Goal: Information Seeking & Learning: Learn about a topic

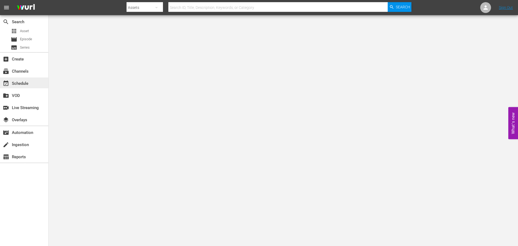
click at [20, 84] on div "event_available Schedule" at bounding box center [15, 82] width 30 height 5
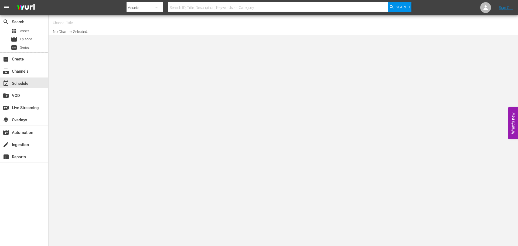
click at [65, 25] on input "text" at bounding box center [87, 22] width 69 height 13
click at [79, 36] on div "Acorn (1976 - amc_networks_acorntvmysteries_1)" at bounding box center [127, 38] width 140 height 13
type input "Acorn (1976 - amc_networks_acorntvmysteries_1)"
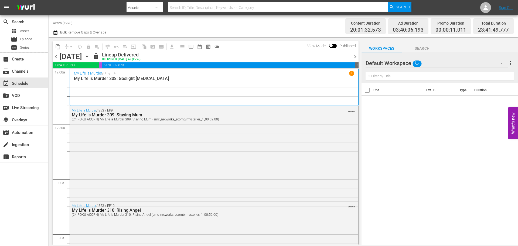
click at [90, 58] on icon "button" at bounding box center [87, 56] width 6 height 6
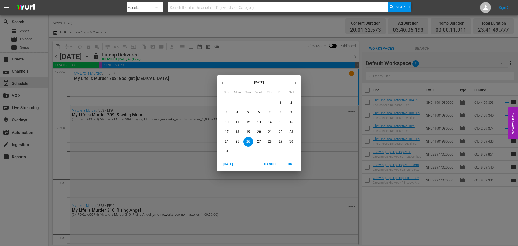
click at [297, 80] on button "button" at bounding box center [295, 83] width 11 height 11
click at [237, 121] on p "15" at bounding box center [237, 122] width 4 height 5
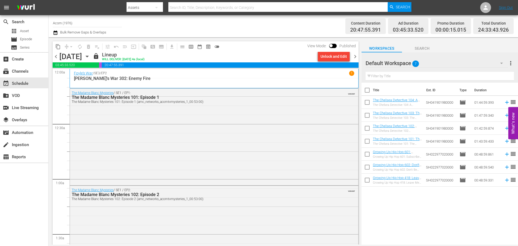
click at [202, 78] on p "[PERSON_NAME]'s War 302: Enemy Fire" at bounding box center [214, 78] width 280 height 5
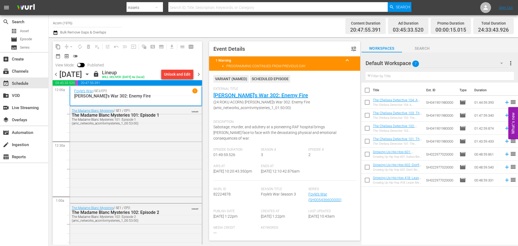
click at [197, 74] on span "chevron_right" at bounding box center [198, 74] width 7 height 7
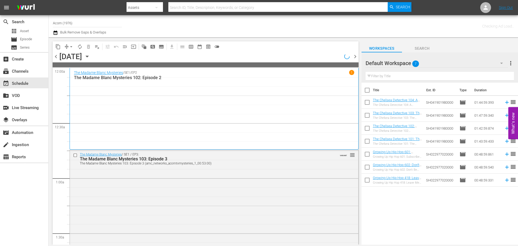
click at [170, 97] on div "The Madame Blanc Mysteries / SE1 / EP2 1 The Madame Blanc Mysteries 102: Episod…" at bounding box center [214, 108] width 280 height 77
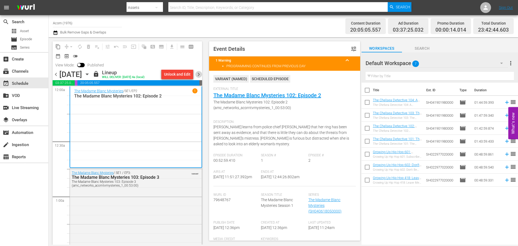
click at [197, 73] on span "chevron_right" at bounding box center [198, 74] width 7 height 7
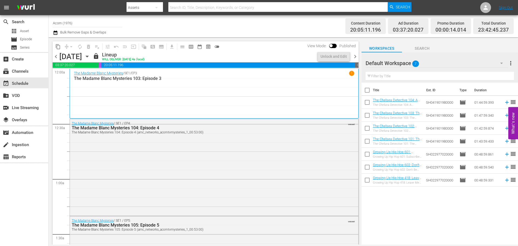
click at [129, 91] on div "The Madame Blanc Mysteries / SE1 / EP3 1 The Madame Blanc Mysteries 103: Episod…" at bounding box center [214, 94] width 280 height 46
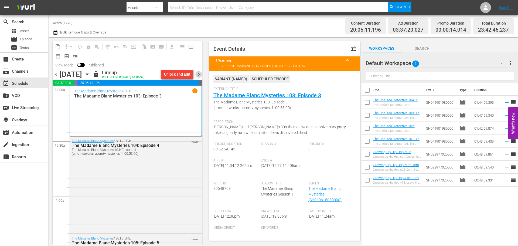
click at [199, 78] on span "chevron_right" at bounding box center [198, 74] width 7 height 7
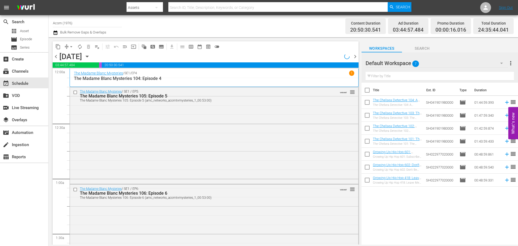
click at [223, 80] on p "The Madame Blanc Mysteries 104: Episode 4" at bounding box center [214, 78] width 280 height 5
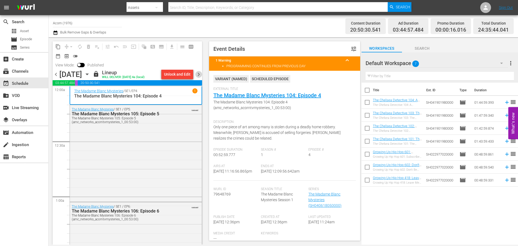
click at [198, 73] on span "chevron_right" at bounding box center [198, 74] width 7 height 7
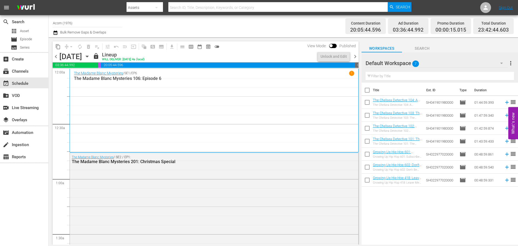
click at [173, 91] on div "The Madame Blanc Mysteries / SE1 / EP6 1 The Madame Blanc Mysteries 106: Episod…" at bounding box center [214, 111] width 280 height 80
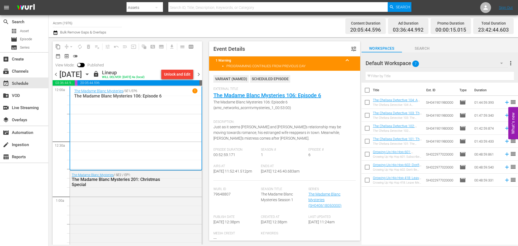
click at [200, 74] on span "chevron_right" at bounding box center [198, 74] width 7 height 7
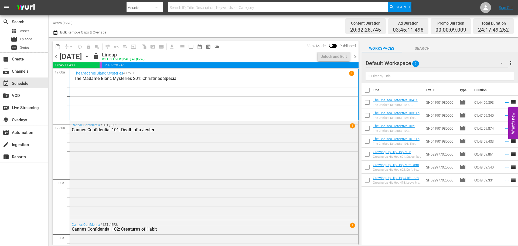
click at [112, 88] on div "The Madame Blanc Mysteries / SE2 / EP1 1 The Madame Blanc Mysteries 201: Christ…" at bounding box center [214, 95] width 280 height 48
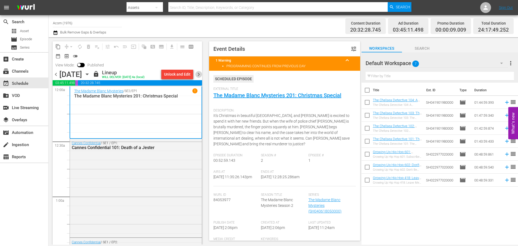
click at [199, 73] on span "chevron_right" at bounding box center [198, 74] width 7 height 7
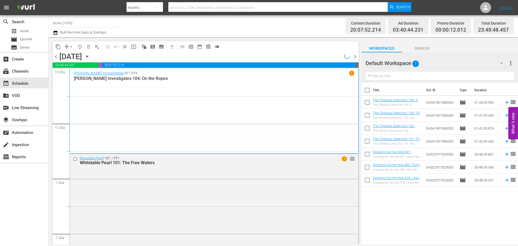
click at [136, 92] on div "Mrs. Sidhu Investigates / SE1 / EP4 1 Mrs. Sidhu Investigates 104: On the Ropes" at bounding box center [214, 110] width 280 height 81
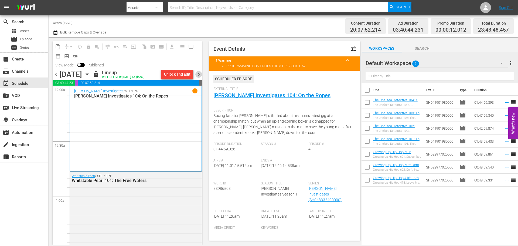
click at [201, 74] on span "chevron_right" at bounding box center [198, 74] width 7 height 7
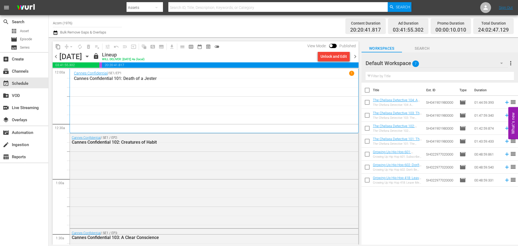
click at [176, 108] on div "Cannes Confidential / SE1 / EP1 1 Cannes Confidential 101: Death of a Jester" at bounding box center [214, 101] width 280 height 60
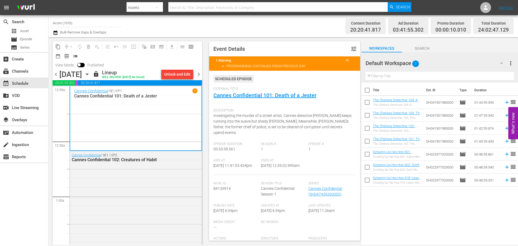
click at [201, 74] on span "chevron_right" at bounding box center [198, 74] width 7 height 7
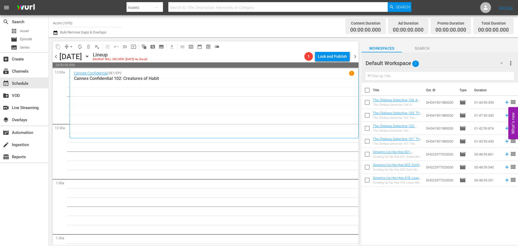
click at [190, 95] on div "Cannes Confidential / SE1 / EP2 1 Cannes Confidential 102: Creatures of Habit" at bounding box center [214, 103] width 280 height 65
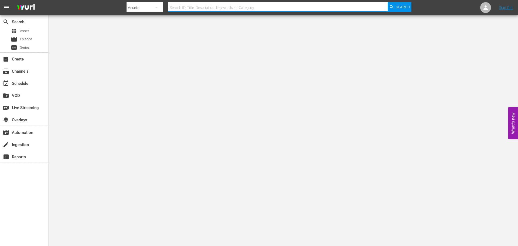
click at [191, 7] on input "text" at bounding box center [277, 7] width 219 height 13
type input "Skinamarink"
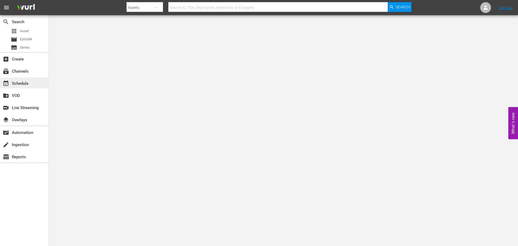
click at [36, 83] on div "event_available Schedule" at bounding box center [24, 82] width 48 height 11
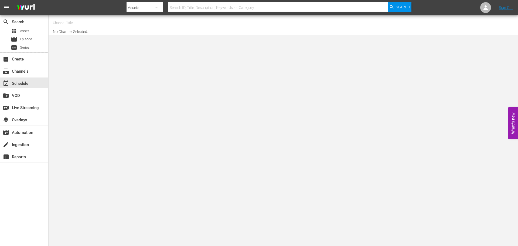
click at [77, 21] on input "text" at bounding box center [87, 22] width 69 height 13
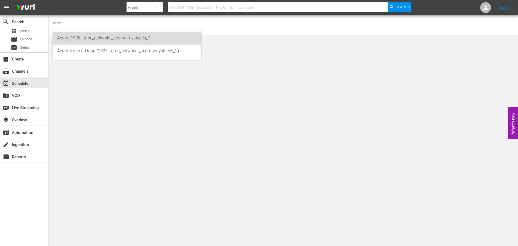
click at [84, 35] on div "Acorn (1976 - amc_networks_acorntvmysteries_1)" at bounding box center [127, 38] width 140 height 13
type input "Acorn (1976 - amc_networks_acorntvmysteries_1)"
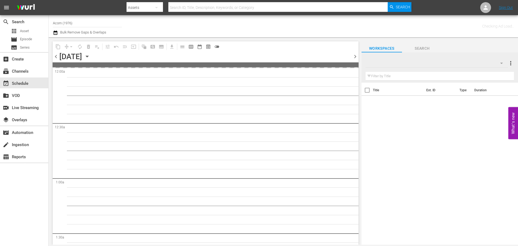
click at [91, 58] on div "[DATE] [DATE]" at bounding box center [75, 56] width 32 height 9
click at [90, 57] on icon "button" at bounding box center [87, 56] width 6 height 6
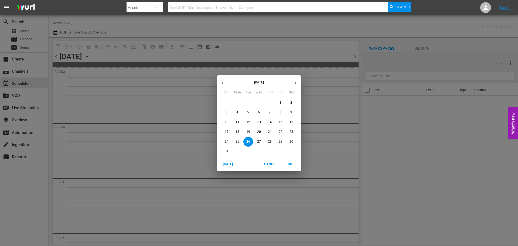
click at [294, 82] on icon "button" at bounding box center [295, 83] width 4 height 4
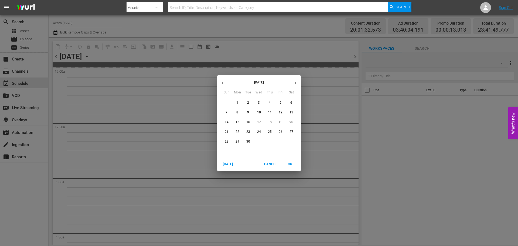
click at [261, 111] on p "10" at bounding box center [259, 112] width 4 height 5
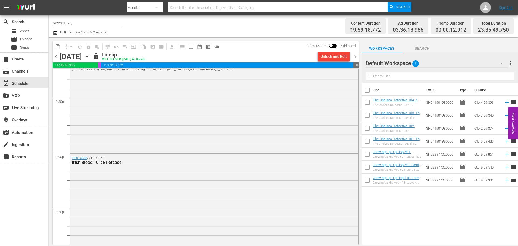
scroll to position [1573, 0]
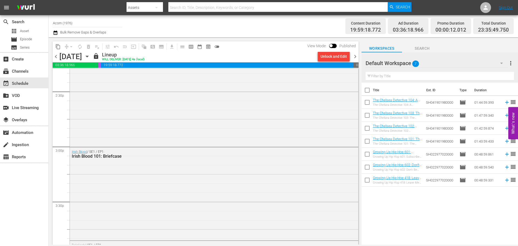
click at [90, 54] on icon "button" at bounding box center [87, 56] width 6 height 6
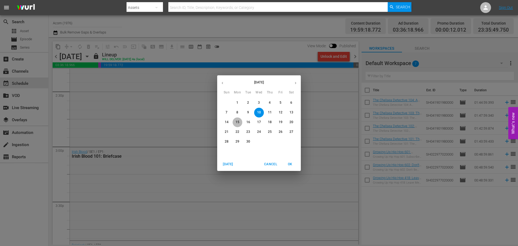
click at [238, 120] on p "15" at bounding box center [237, 122] width 4 height 5
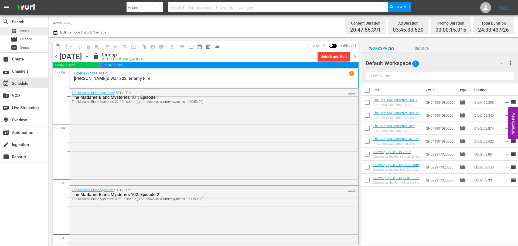
click at [28, 31] on span "Asset" at bounding box center [24, 30] width 9 height 5
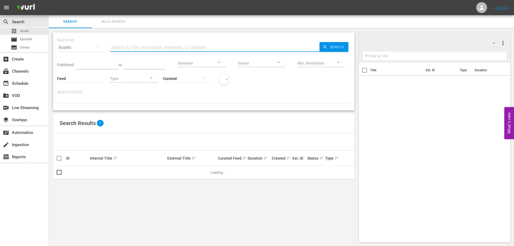
click at [143, 49] on input "text" at bounding box center [214, 47] width 209 height 13
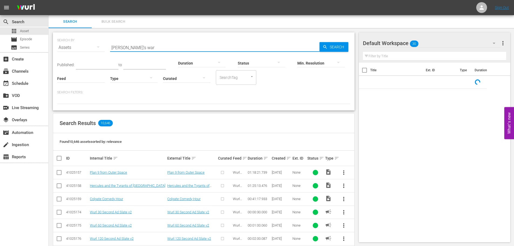
type input "[PERSON_NAME]'s war"
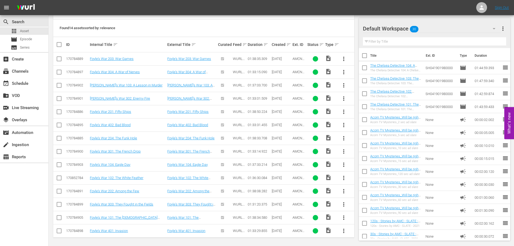
scroll to position [115, 0]
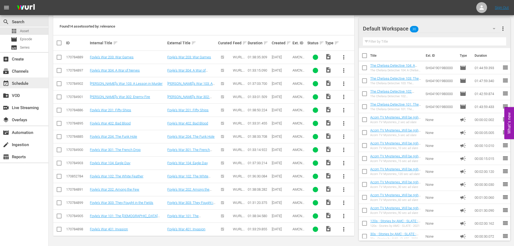
click at [34, 83] on div "event_available Schedule" at bounding box center [24, 82] width 48 height 11
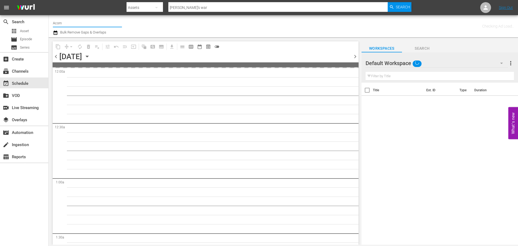
click at [82, 26] on input "Acorn" at bounding box center [87, 22] width 69 height 13
click at [91, 58] on div "[DATE] [DATE]" at bounding box center [75, 56] width 32 height 9
click at [90, 55] on icon "button" at bounding box center [87, 56] width 6 height 6
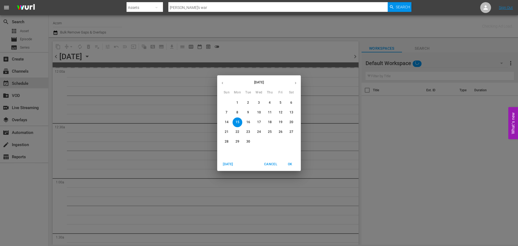
click at [236, 132] on p "22" at bounding box center [237, 131] width 4 height 5
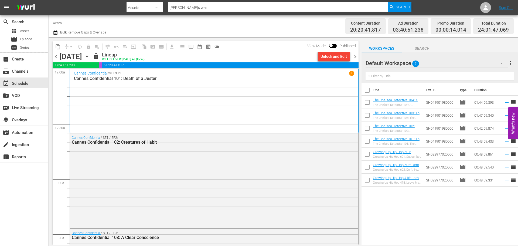
click at [148, 89] on div "Cannes Confidential / SE1 / EP1 1 Cannes Confidential 101: Death of a Jester" at bounding box center [214, 101] width 280 height 60
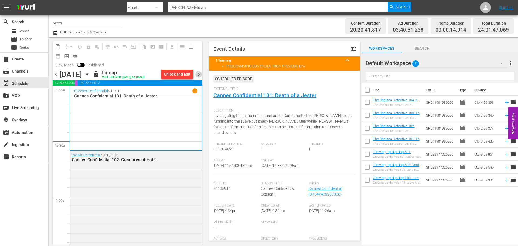
click at [202, 74] on span "chevron_right" at bounding box center [198, 74] width 7 height 7
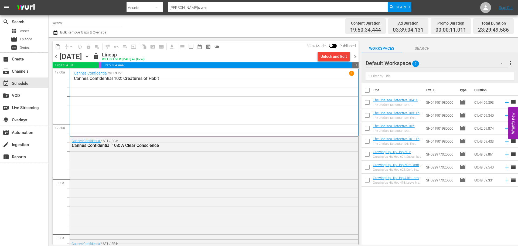
click at [200, 100] on div "Cannes Confidential / SE1 / EP2 1 Cannes Confidential 102: Creatures of Habit" at bounding box center [214, 102] width 280 height 63
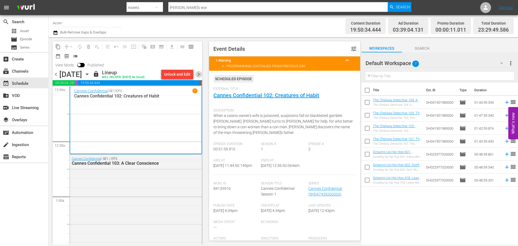
click at [200, 73] on span "chevron_right" at bounding box center [198, 74] width 7 height 7
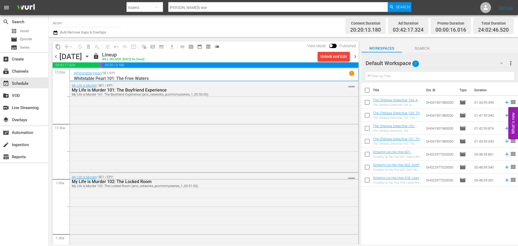
click at [176, 73] on div "Whitstable Pearl / SE1 / EP1 1" at bounding box center [214, 73] width 280 height 5
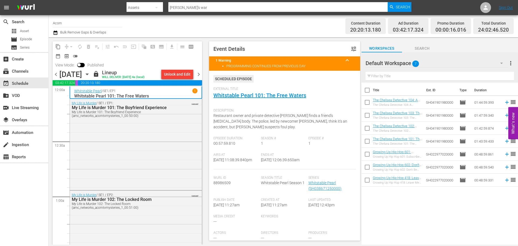
click at [199, 77] on span "chevron_right" at bounding box center [198, 74] width 7 height 7
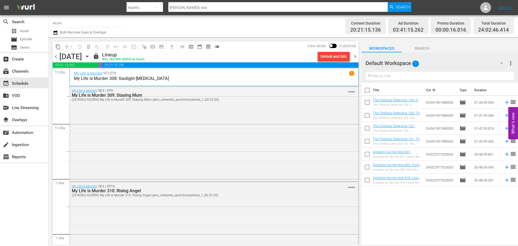
click at [169, 75] on div "My Life is Murder / SE3 / EP8 1" at bounding box center [214, 73] width 280 height 5
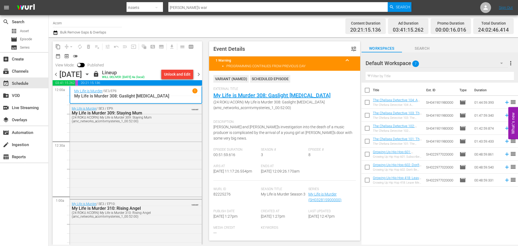
click at [199, 74] on span "chevron_right" at bounding box center [198, 74] width 7 height 7
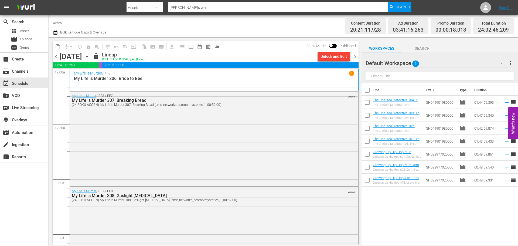
click at [155, 78] on p "My Life is Murder 306: Bride to Bee" at bounding box center [214, 78] width 280 height 5
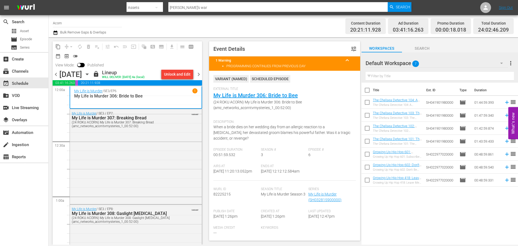
click at [200, 72] on span "chevron_right" at bounding box center [198, 74] width 7 height 7
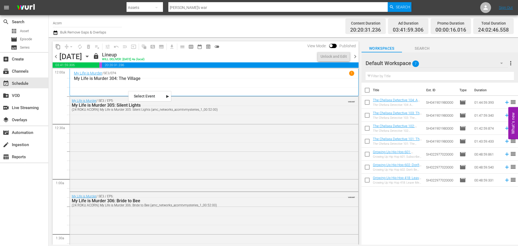
click at [197, 23] on div "Channel Title Acorn Bulk Remove Gaps & Overlaps" at bounding box center [178, 25] width 251 height 19
click at [131, 86] on div "My Life is Murder / SE3 / EP4 1 My Life is Murder 304: The Village" at bounding box center [214, 82] width 280 height 23
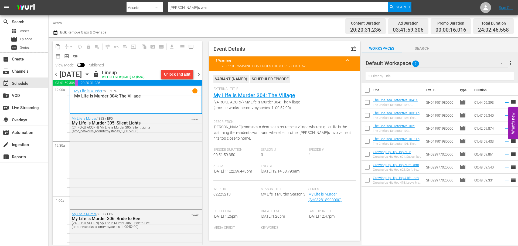
drag, startPoint x: 393, startPoint y: 75, endPoint x: 529, endPoint y: 52, distance: 137.3
drag, startPoint x: 529, startPoint y: 52, endPoint x: 279, endPoint y: 31, distance: 250.7
click at [279, 31] on div "Channel Title Acorn Bulk Remove Gaps & Overlaps" at bounding box center [178, 25] width 251 height 19
click at [198, 74] on span "chevron_right" at bounding box center [198, 74] width 7 height 7
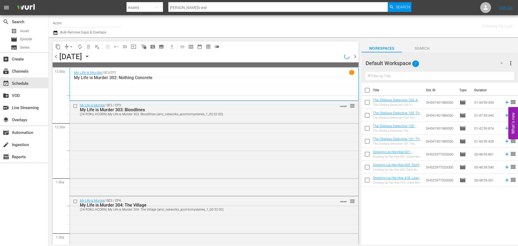
click at [118, 87] on div "My Life is Murder / SE3 / EP2 1 My Life is Murder 302: Nothing Concrete" at bounding box center [214, 84] width 280 height 29
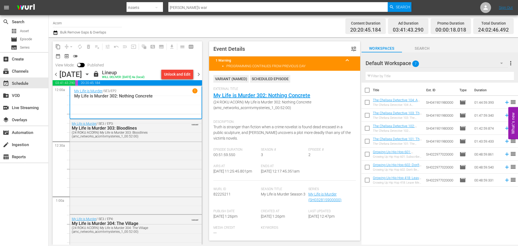
click at [196, 73] on span "chevron_right" at bounding box center [198, 74] width 7 height 7
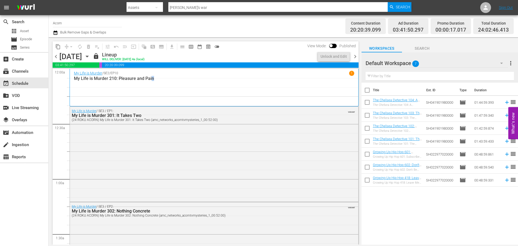
click at [153, 85] on div "My Life is Murder / SE2 / EP10 1 My Life is Murder 210: Pleasure and Pain" at bounding box center [214, 88] width 280 height 34
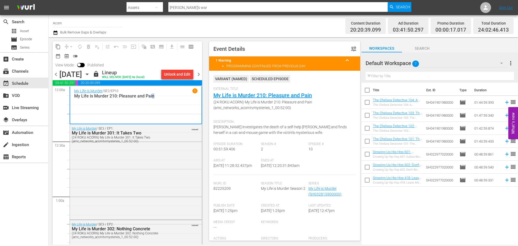
click at [199, 73] on span "chevron_right" at bounding box center [198, 74] width 7 height 7
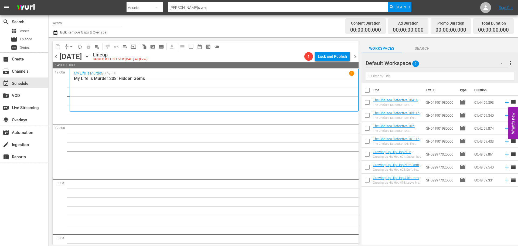
click at [111, 87] on div "My Life is Murder / SE2 / EP8 1 My Life is Murder 208: Hidden Gems" at bounding box center [214, 90] width 280 height 39
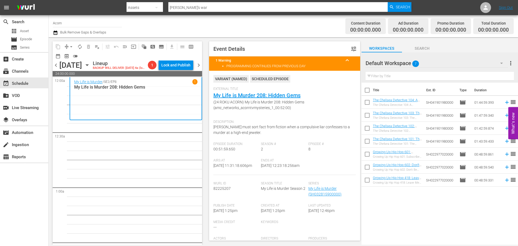
click at [90, 68] on icon "button" at bounding box center [87, 65] width 6 height 6
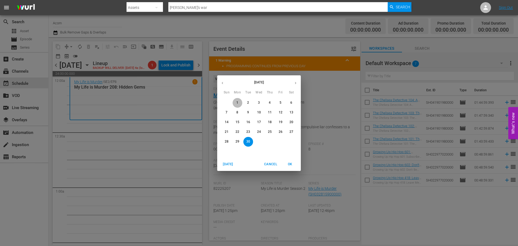
click at [235, 101] on span "1" at bounding box center [238, 102] width 10 height 5
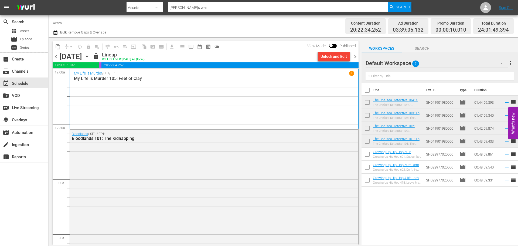
click at [355, 56] on span "chevron_right" at bounding box center [355, 56] width 7 height 7
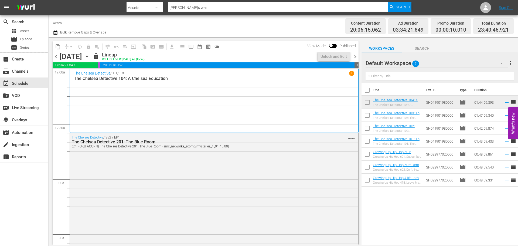
click at [356, 56] on span "chevron_right" at bounding box center [355, 56] width 7 height 7
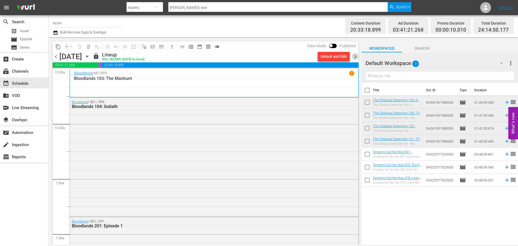
click at [356, 56] on span "chevron_right" at bounding box center [355, 56] width 7 height 7
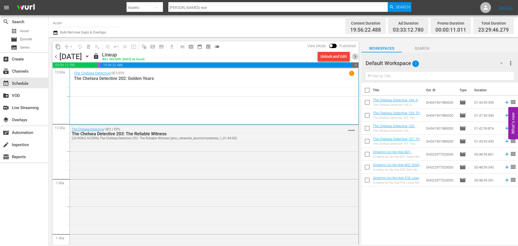
click at [356, 56] on span "chevron_right" at bounding box center [355, 56] width 7 height 7
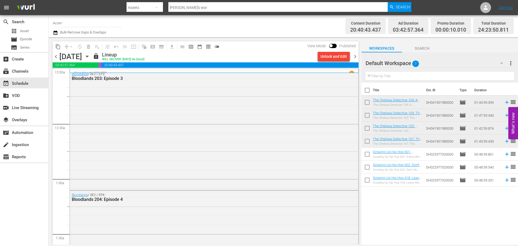
click at [356, 56] on span "chevron_right" at bounding box center [355, 56] width 7 height 7
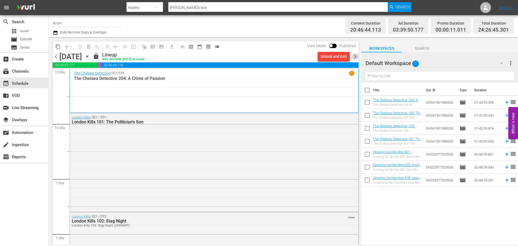
click at [356, 56] on span "chevron_right" at bounding box center [355, 56] width 7 height 7
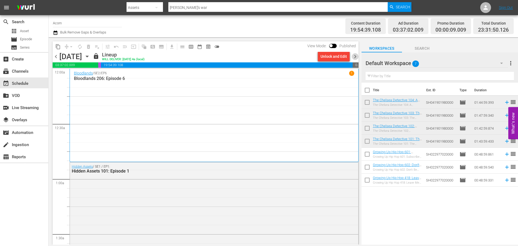
click at [356, 56] on span "chevron_right" at bounding box center [355, 56] width 7 height 7
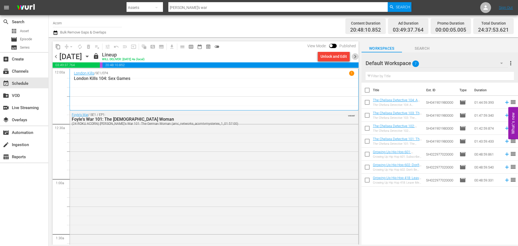
click at [356, 56] on span "chevron_right" at bounding box center [355, 56] width 7 height 7
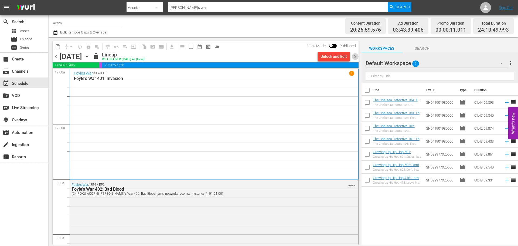
click at [356, 56] on span "chevron_right" at bounding box center [355, 56] width 7 height 7
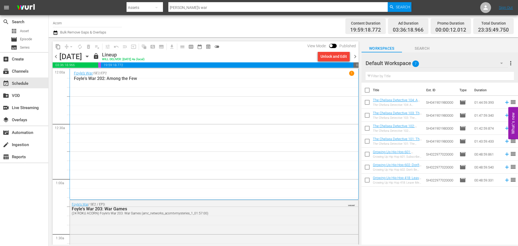
click at [356, 56] on span "chevron_right" at bounding box center [355, 56] width 7 height 7
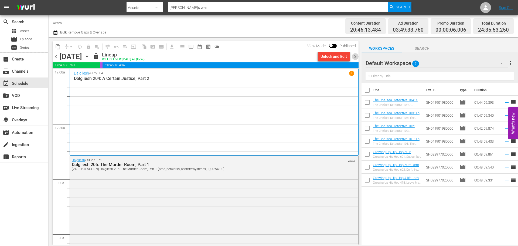
click at [356, 56] on span "chevron_right" at bounding box center [355, 56] width 7 height 7
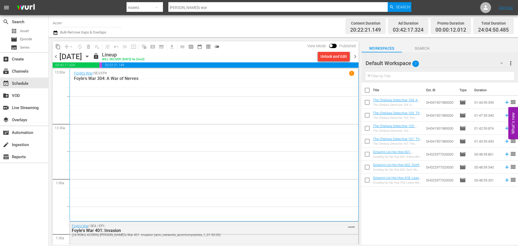
click at [356, 56] on span "chevron_right" at bounding box center [355, 56] width 7 height 7
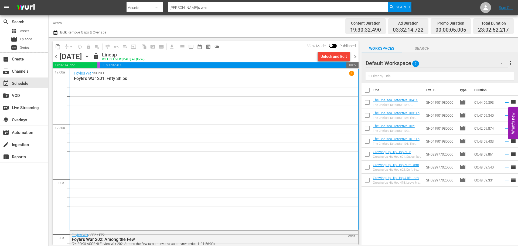
click at [356, 56] on span "chevron_right" at bounding box center [355, 56] width 7 height 7
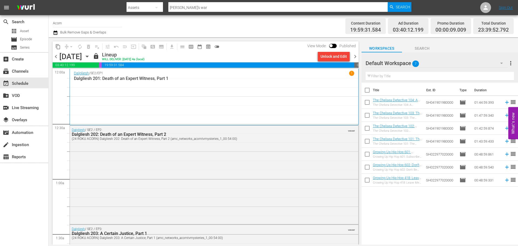
click at [356, 56] on span "chevron_right" at bounding box center [355, 56] width 7 height 7
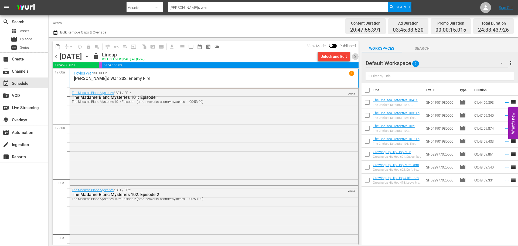
click at [356, 56] on span "chevron_right" at bounding box center [355, 56] width 7 height 7
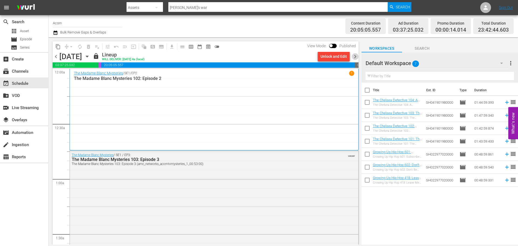
click at [356, 56] on span "chevron_right" at bounding box center [355, 56] width 7 height 7
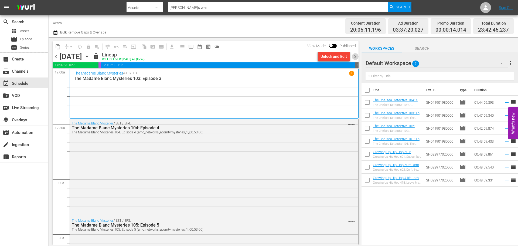
click at [356, 56] on span "chevron_right" at bounding box center [355, 56] width 7 height 7
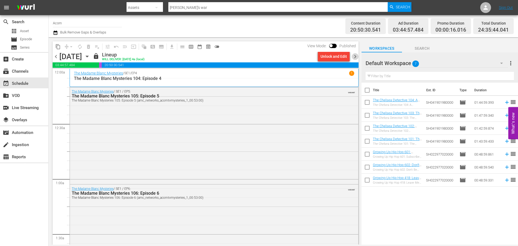
click at [356, 56] on span "chevron_right" at bounding box center [355, 56] width 7 height 7
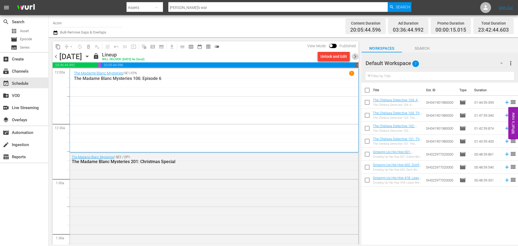
click at [356, 56] on span "chevron_right" at bounding box center [355, 56] width 7 height 7
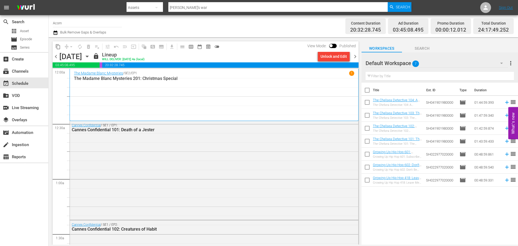
click at [356, 56] on span "chevron_right" at bounding box center [355, 56] width 7 height 7
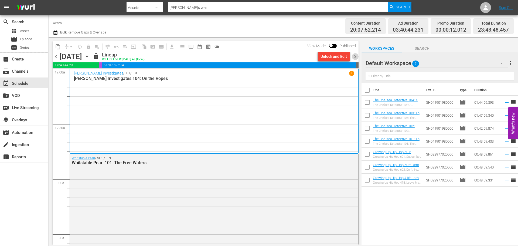
click at [356, 56] on span "chevron_right" at bounding box center [355, 56] width 7 height 7
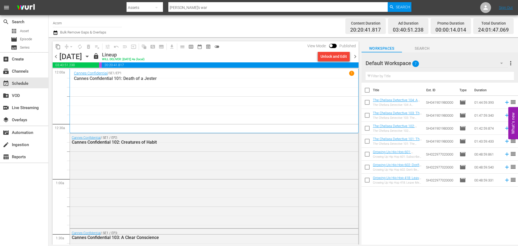
click at [356, 56] on span "chevron_right" at bounding box center [355, 56] width 7 height 7
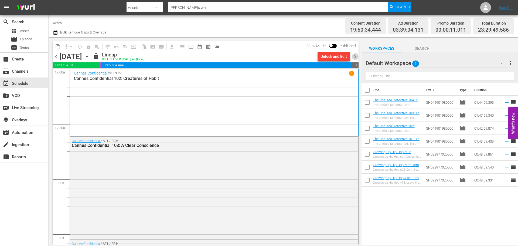
click at [356, 56] on span "chevron_right" at bounding box center [355, 56] width 7 height 7
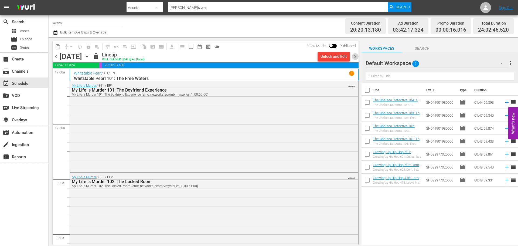
click at [356, 56] on span "chevron_right" at bounding box center [355, 56] width 7 height 7
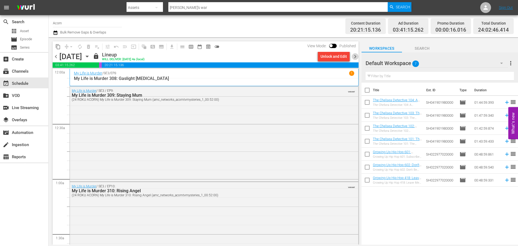
click at [356, 56] on span "chevron_right" at bounding box center [355, 56] width 7 height 7
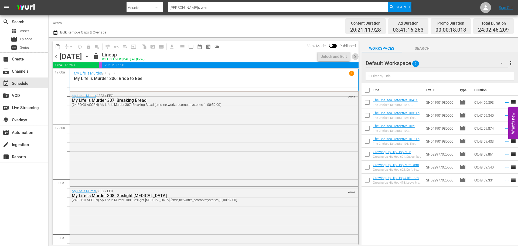
click at [356, 56] on span "chevron_right" at bounding box center [355, 56] width 7 height 7
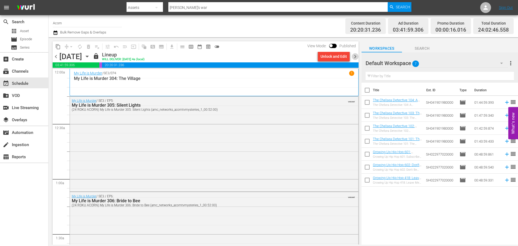
click at [356, 56] on span "chevron_right" at bounding box center [355, 56] width 7 height 7
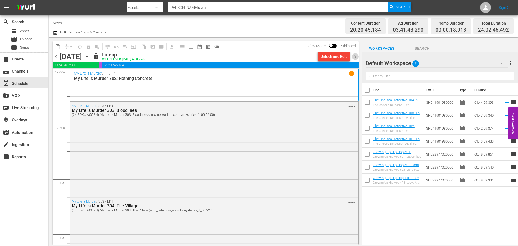
click at [356, 56] on span "chevron_right" at bounding box center [355, 56] width 7 height 7
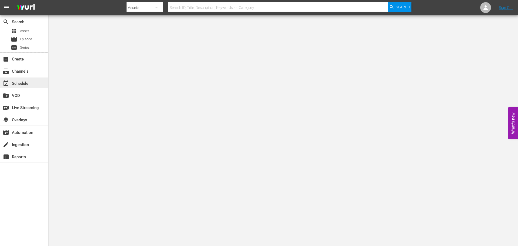
click at [24, 85] on div "event_available Schedule" at bounding box center [15, 82] width 30 height 5
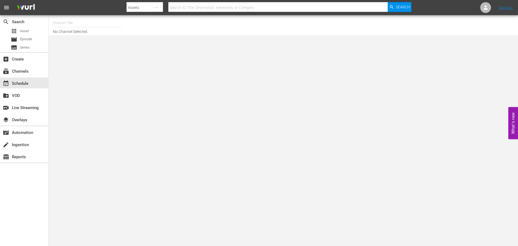
click at [70, 23] on input "text" at bounding box center [87, 22] width 69 height 13
click at [32, 73] on div "subscriptions Channels" at bounding box center [24, 70] width 48 height 11
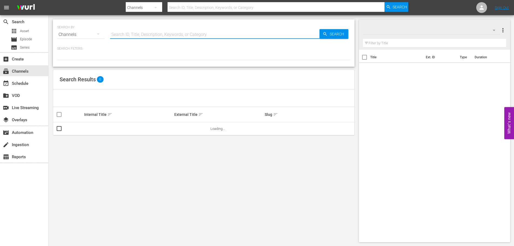
click at [128, 33] on input "text" at bounding box center [214, 34] width 209 height 13
type input "acorn"
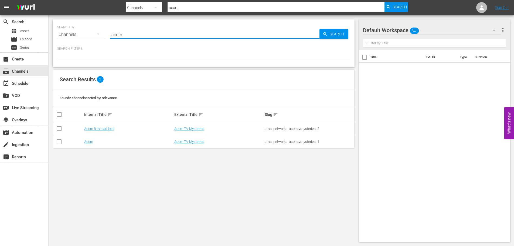
click at [87, 145] on td "Acorn" at bounding box center [128, 141] width 90 height 13
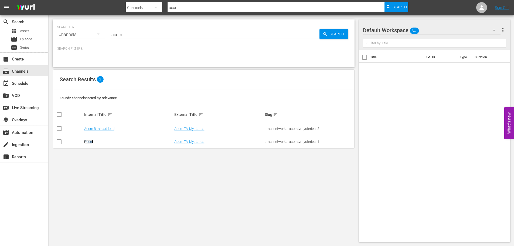
click at [90, 143] on link "Acorn" at bounding box center [88, 141] width 9 height 4
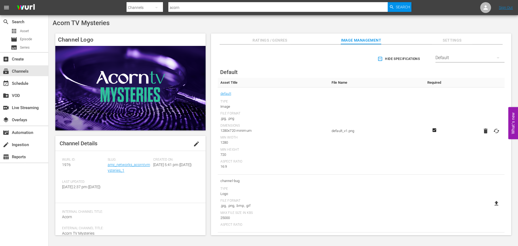
click at [210, 5] on input "acorn" at bounding box center [277, 7] width 219 height 13
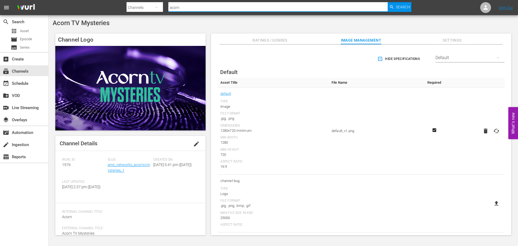
click at [210, 5] on input "acorn" at bounding box center [277, 7] width 219 height 13
type input "amc thrillers"
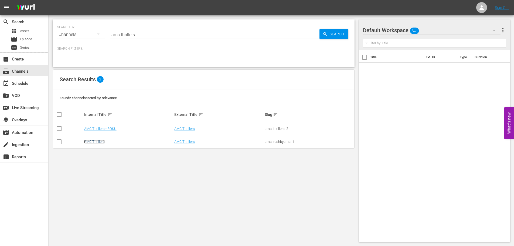
click at [101, 141] on link "AMC Thrillers" at bounding box center [94, 141] width 21 height 4
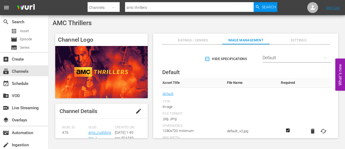
click at [173, 23] on div "AMC Thrillers" at bounding box center [197, 23] width 289 height 8
